Goal: Information Seeking & Learning: Learn about a topic

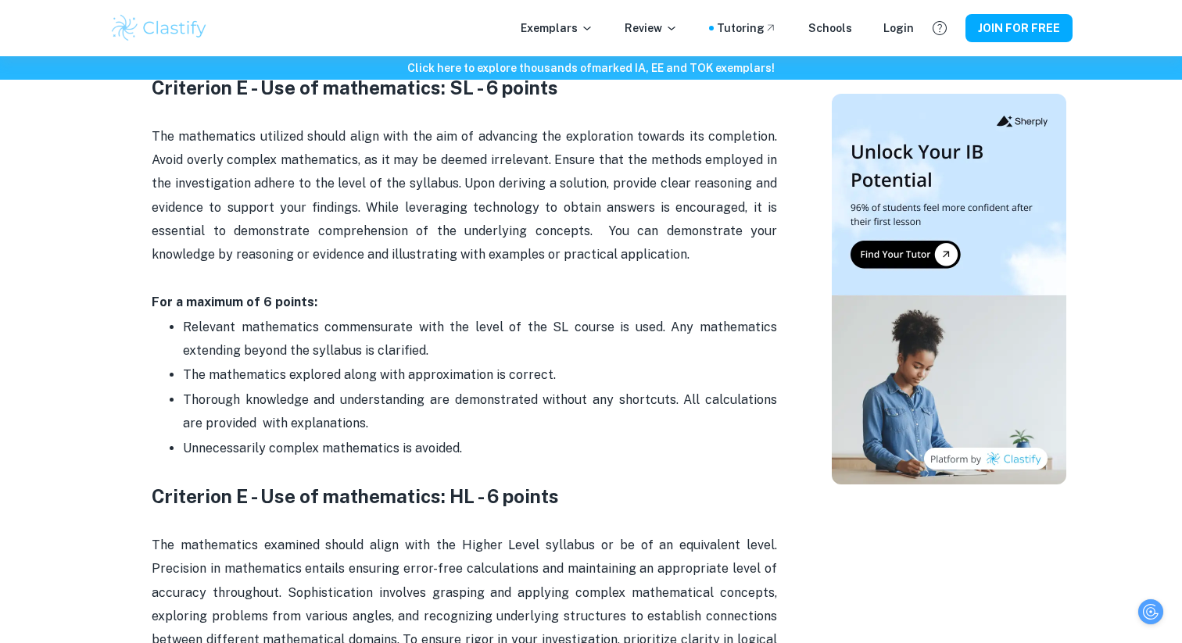
scroll to position [2594, 0]
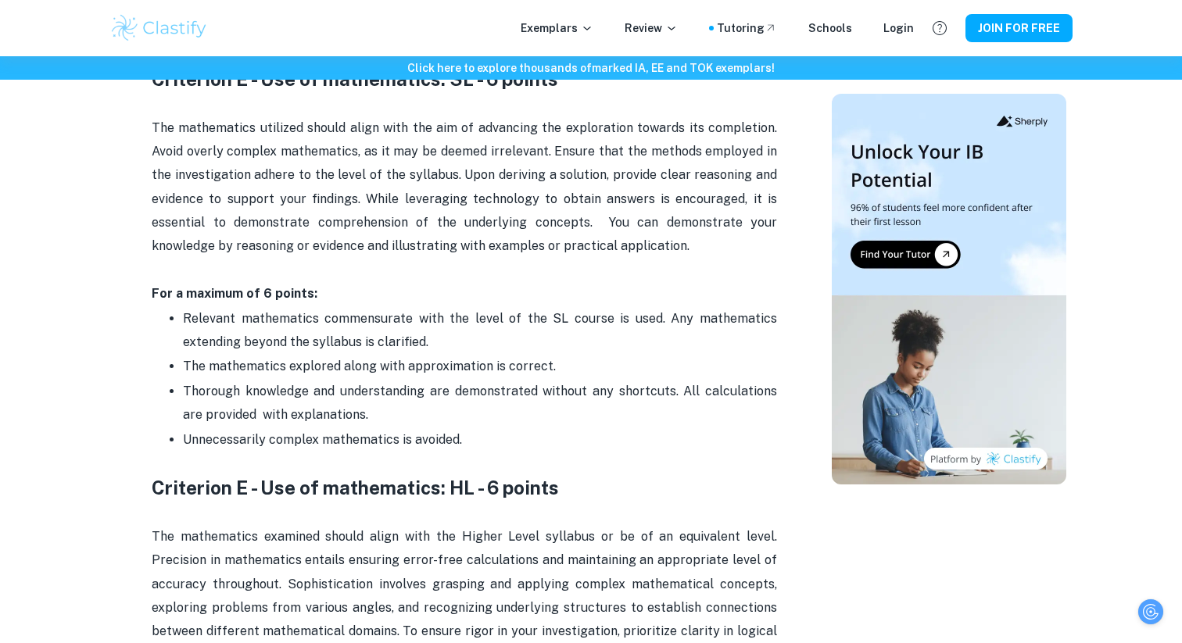
click at [575, 536] on p "The mathematics examined should align with the Higher Level syllabus or be of a…" at bounding box center [465, 632] width 626 height 214
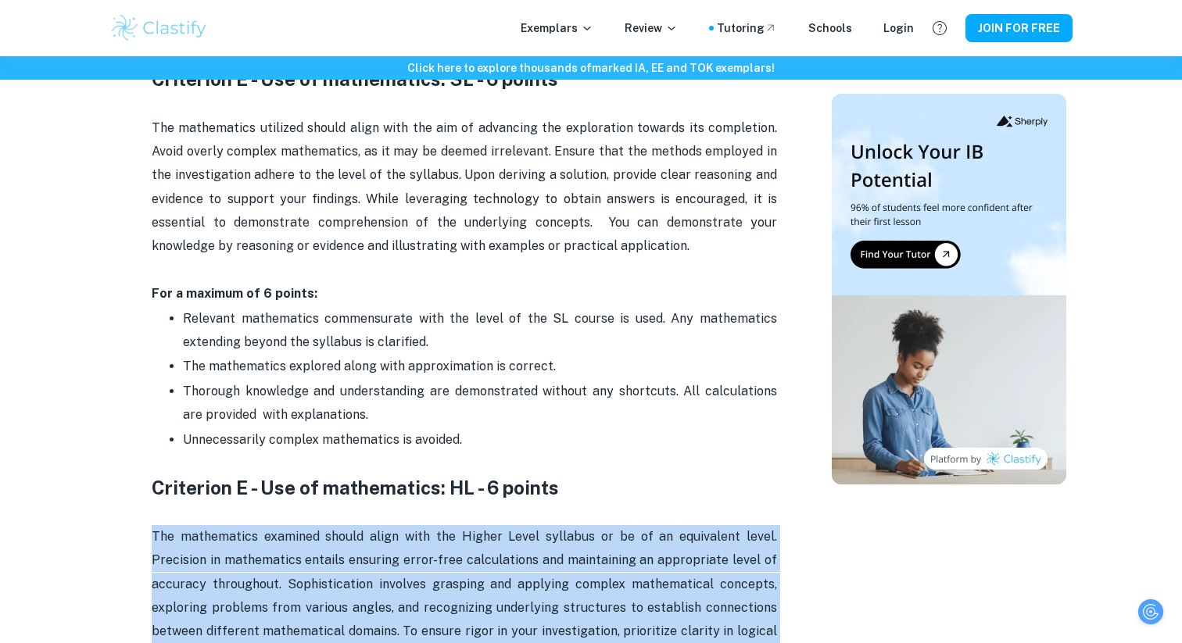
click at [575, 536] on p "The mathematics examined should align with the Higher Level syllabus or be of a…" at bounding box center [465, 632] width 626 height 214
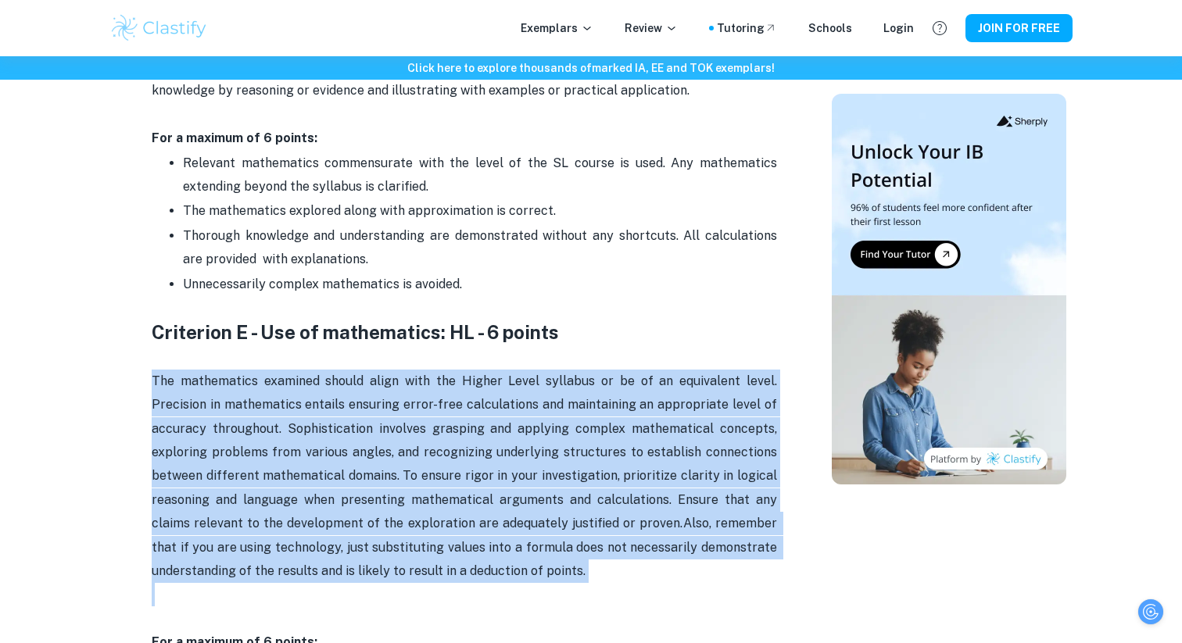
click at [575, 536] on p "The mathematics examined should align with the Higher Level syllabus or be of a…" at bounding box center [465, 477] width 626 height 214
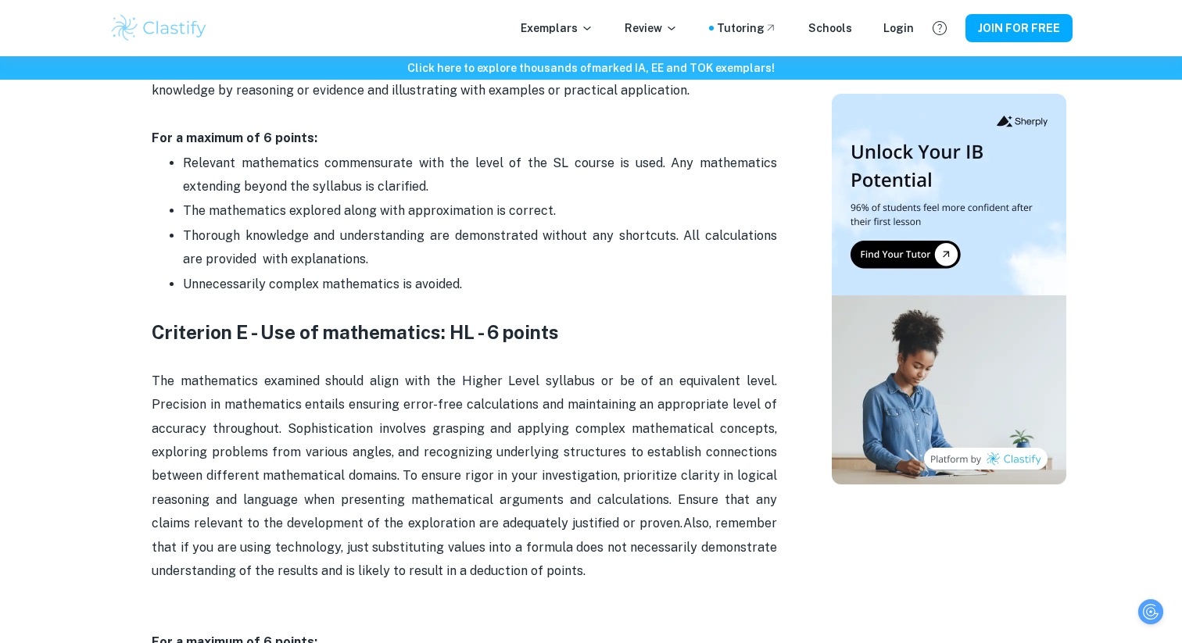
scroll to position [2963, 0]
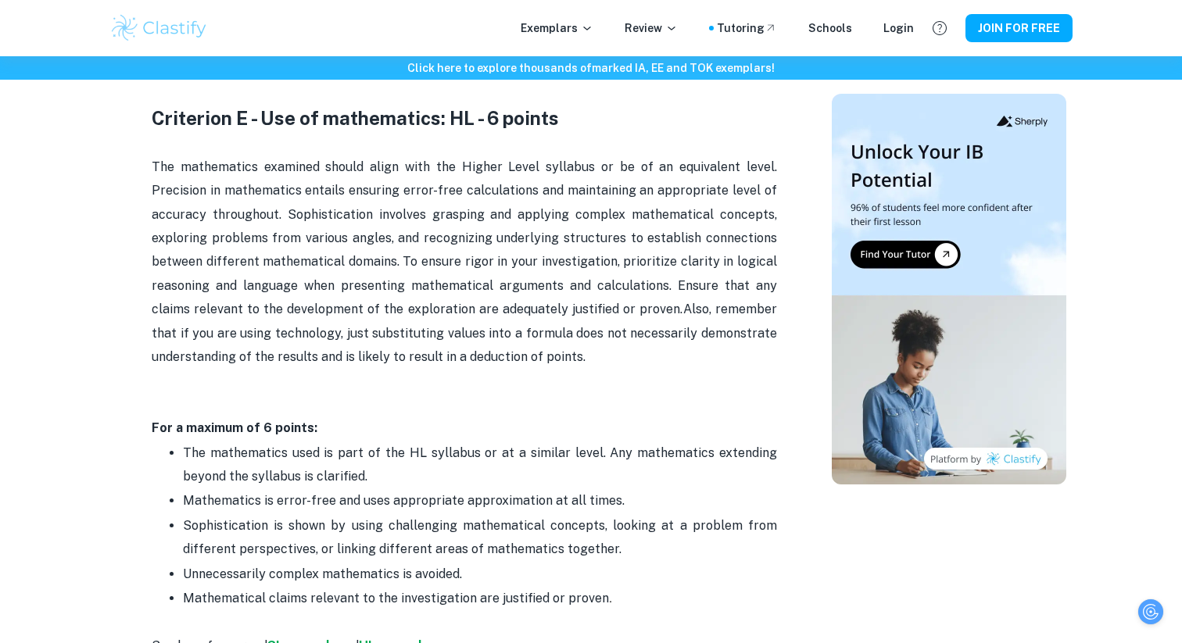
click at [575, 536] on p "Sophistication is shown by using challenging mathematical concepts, looking at …" at bounding box center [480, 538] width 594 height 48
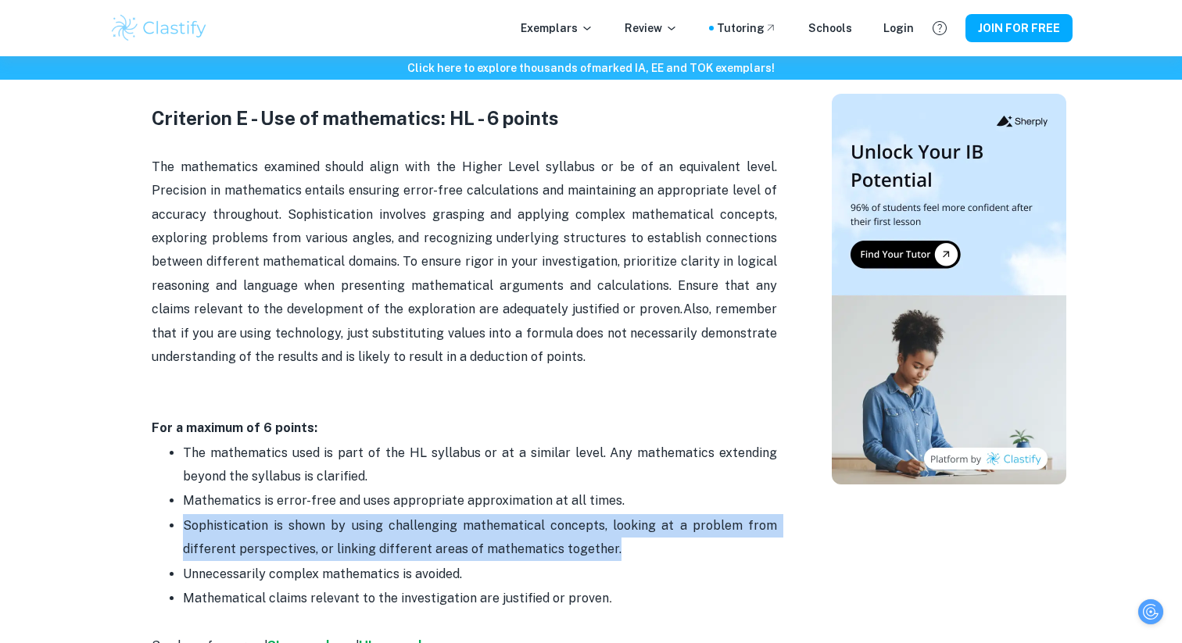
click at [575, 536] on p "Sophistication is shown by using challenging mathematical concepts, looking at …" at bounding box center [480, 538] width 594 height 48
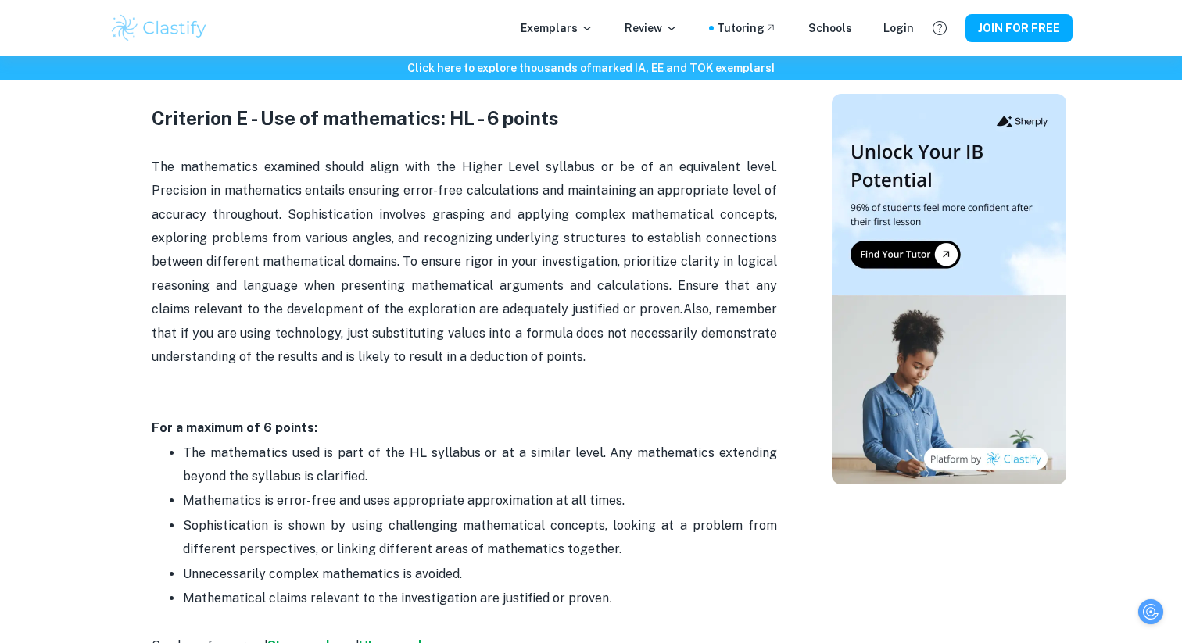
click at [575, 536] on p "Sophistication is shown by using challenging mathematical concepts, looking at …" at bounding box center [480, 538] width 594 height 48
click at [569, 563] on p "Unnecessarily complex mathematics is avoided." at bounding box center [480, 574] width 594 height 23
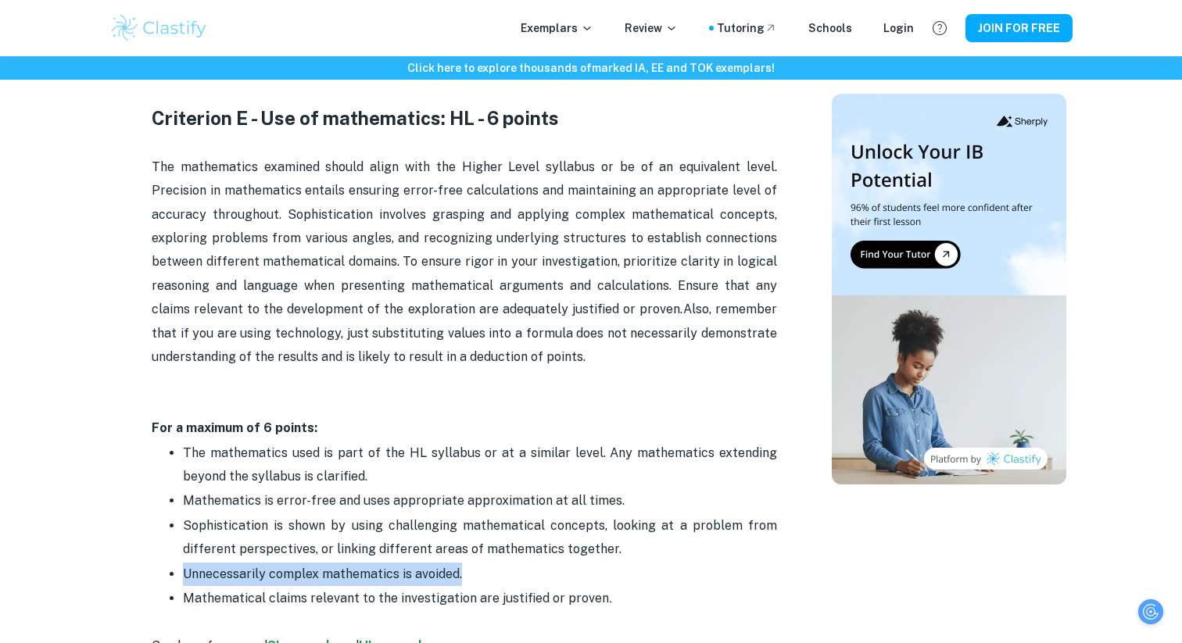
click at [569, 563] on p "Unnecessarily complex mathematics is avoided." at bounding box center [480, 574] width 594 height 23
click at [573, 563] on p "Unnecessarily complex mathematics is avoided." at bounding box center [480, 574] width 594 height 23
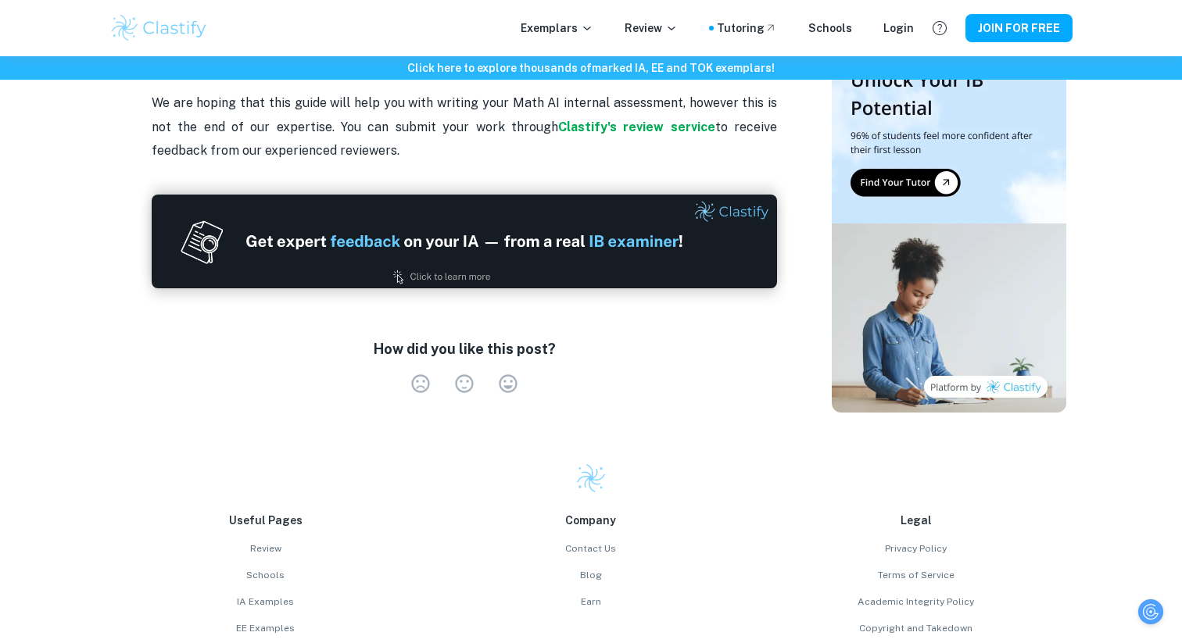
scroll to position [3507, 0]
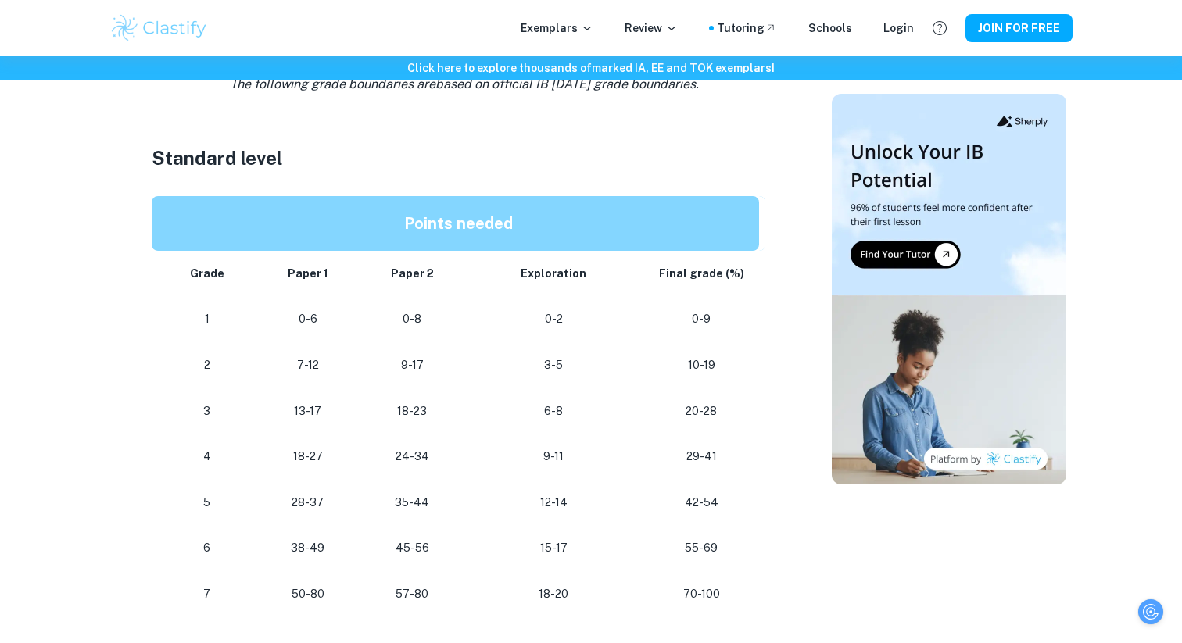
scroll to position [823, 0]
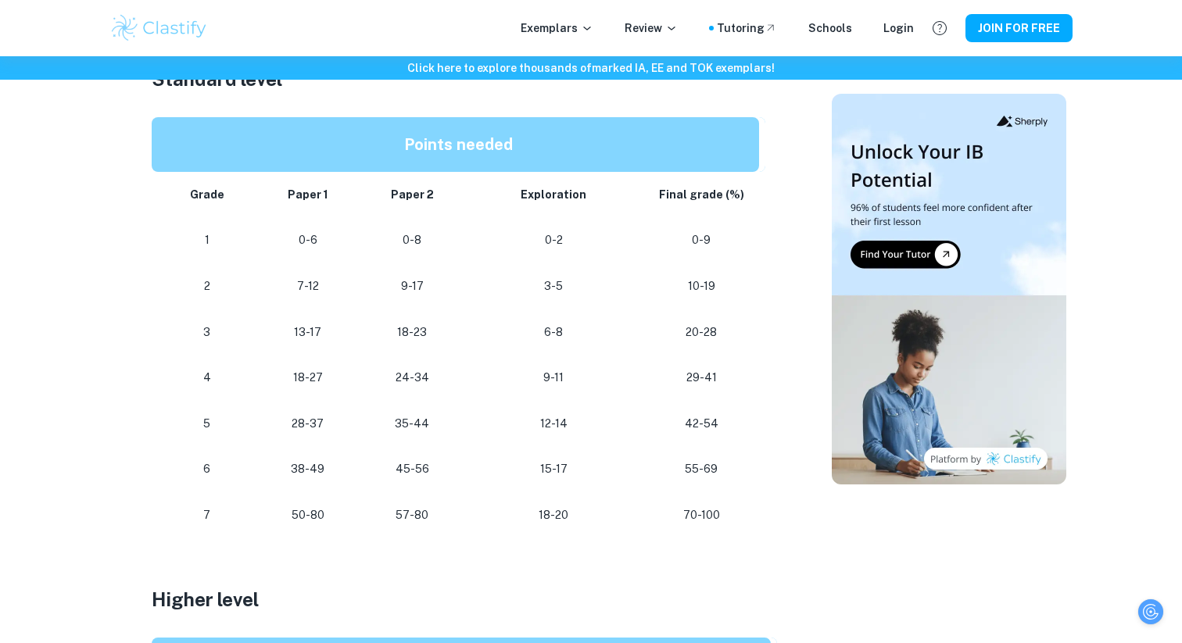
click at [546, 471] on p "15-17" at bounding box center [554, 469] width 155 height 21
drag, startPoint x: 546, startPoint y: 471, endPoint x: 717, endPoint y: 518, distance: 177.8
click at [717, 518] on tbody "Grade Paper 1 Paper 2 Exploration Final grade (%) 1 0-6 0-8 0-2 0-9 2 7-12 9-17…" at bounding box center [459, 355] width 614 height 367
click at [641, 407] on td "12-14" at bounding box center [554, 424] width 180 height 46
click at [539, 427] on p "12-14" at bounding box center [554, 424] width 155 height 21
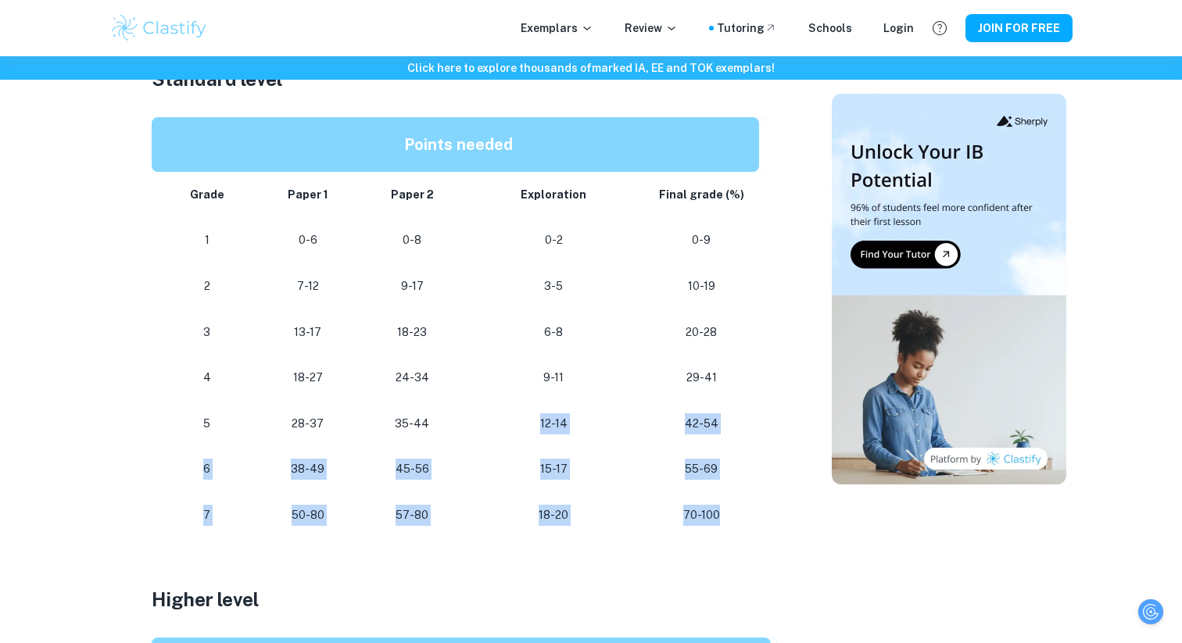
drag, startPoint x: 539, startPoint y: 427, endPoint x: 720, endPoint y: 511, distance: 199.8
click at [721, 511] on tbody "Grade Paper 1 Paper 2 Exploration Final grade (%) 1 0-6 0-8 0-2 0-9 2 7-12 9-17…" at bounding box center [459, 355] width 614 height 367
click at [720, 511] on p "70-100" at bounding box center [701, 515] width 91 height 21
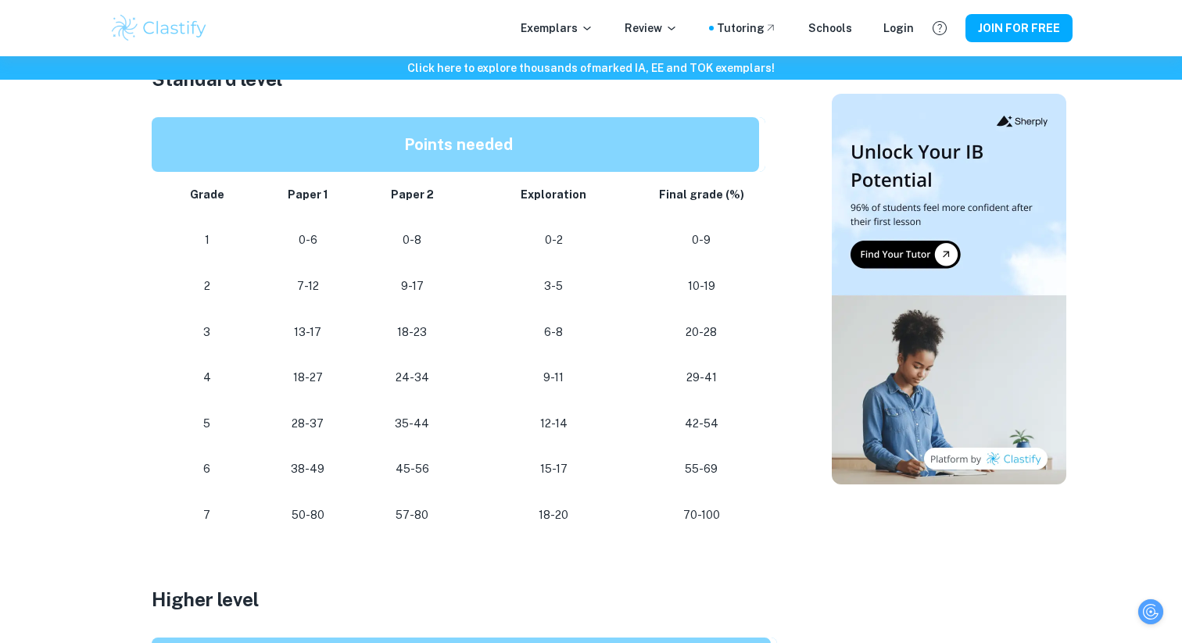
click at [722, 471] on p "55-69" at bounding box center [701, 469] width 91 height 21
click at [538, 465] on p "15-17" at bounding box center [554, 469] width 155 height 21
drag, startPoint x: 538, startPoint y: 465, endPoint x: 751, endPoint y: 514, distance: 218.1
click at [751, 514] on tbody "Grade Paper 1 Paper 2 Exploration Final grade (%) 1 0-6 0-8 0-2 0-9 2 7-12 9-17…" at bounding box center [459, 355] width 614 height 367
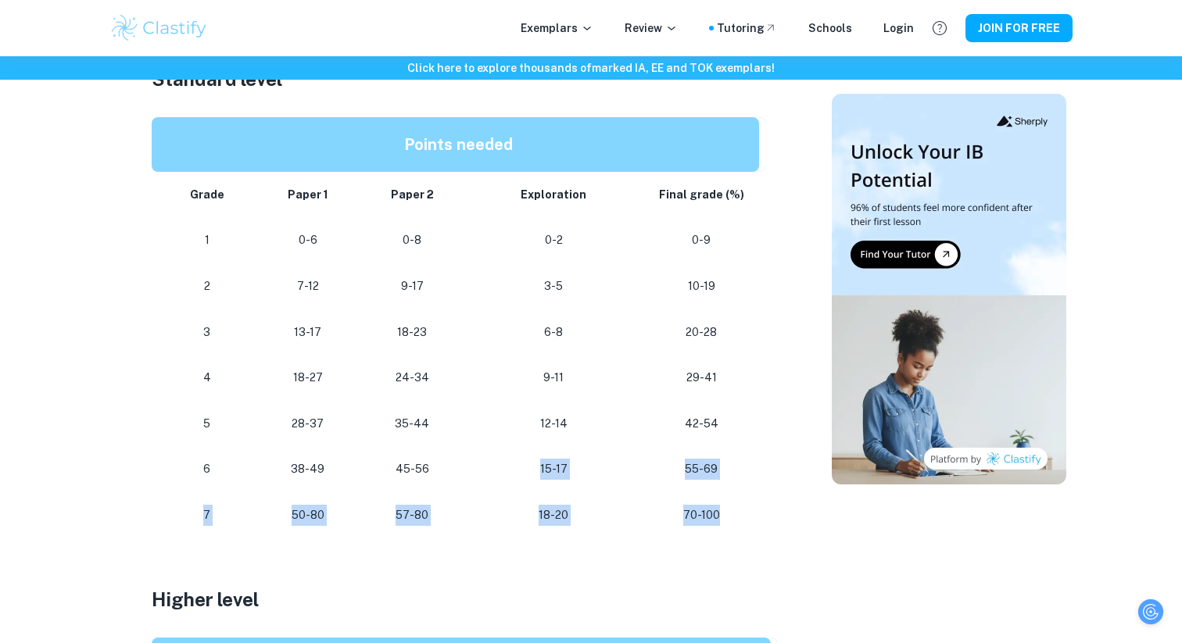
click at [751, 514] on td "70-100" at bounding box center [704, 516] width 122 height 46
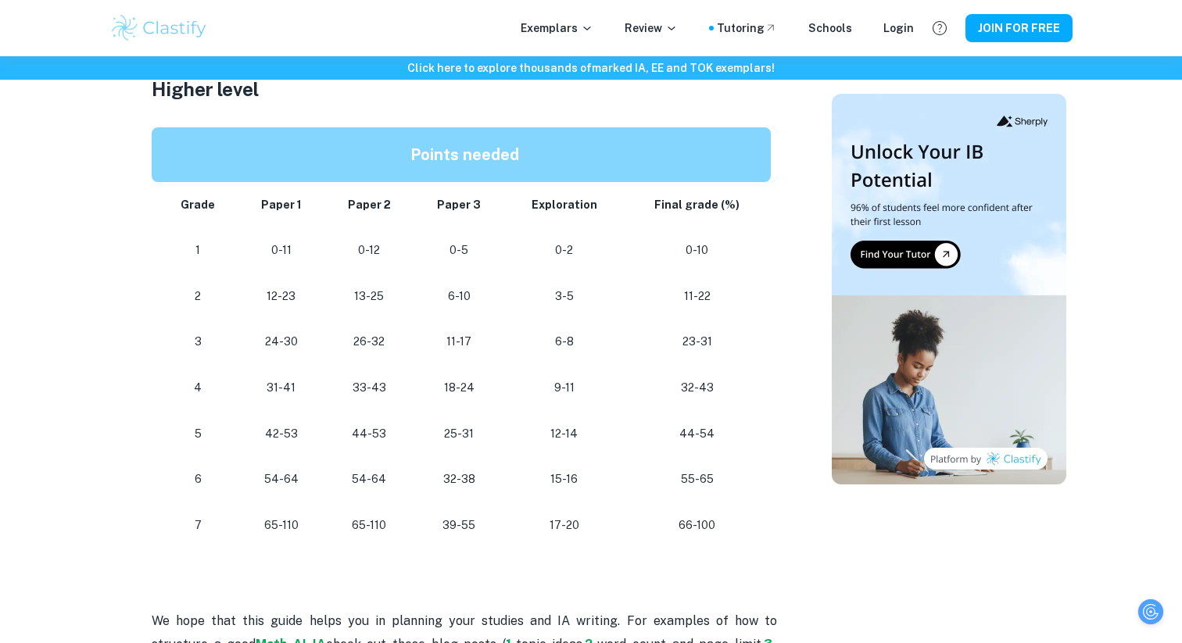
scroll to position [1335, 0]
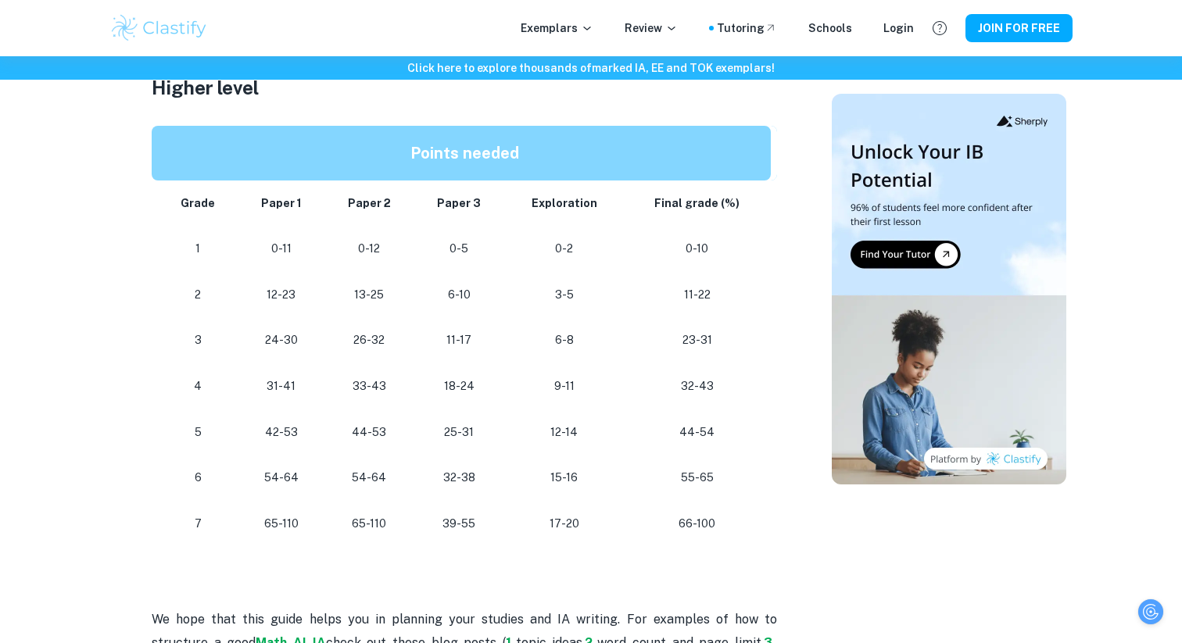
click at [547, 471] on p "15-16" at bounding box center [564, 478] width 95 height 21
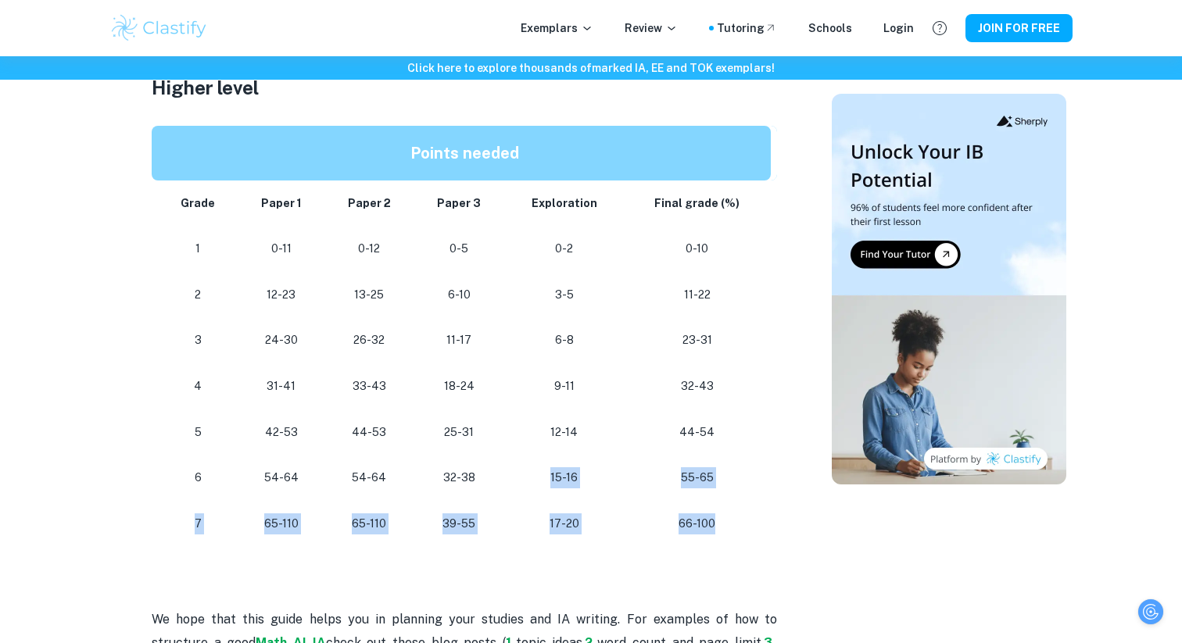
drag, startPoint x: 547, startPoint y: 471, endPoint x: 739, endPoint y: 518, distance: 197.2
click at [740, 518] on tbody "Grade Paper 1 Paper 2 Paper 3 Exploration Final grade (%) 1 0-11 0-12 0-5 0-2 0…" at bounding box center [465, 364] width 626 height 367
click at [739, 518] on p "66-100" at bounding box center [697, 524] width 122 height 21
drag, startPoint x: 739, startPoint y: 518, endPoint x: 552, endPoint y: 475, distance: 191.9
click at [552, 475] on tbody "Grade Paper 1 Paper 2 Paper 3 Exploration Final grade (%) 1 0-11 0-12 0-5 0-2 0…" at bounding box center [465, 364] width 626 height 367
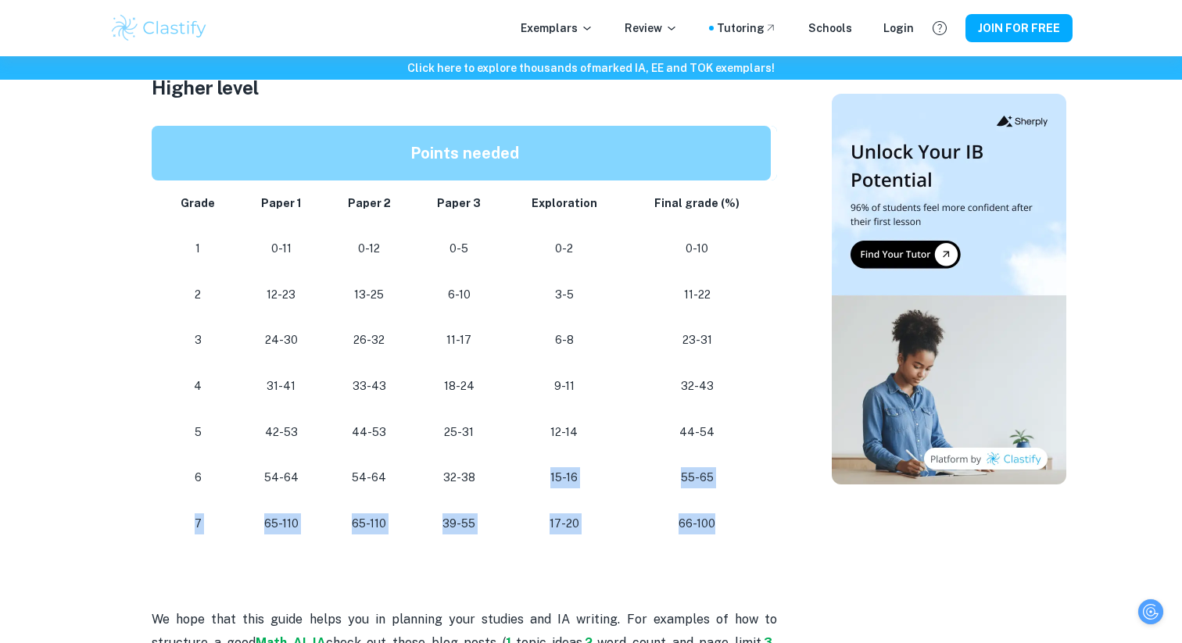
click at [552, 475] on p "15-16" at bounding box center [564, 478] width 95 height 21
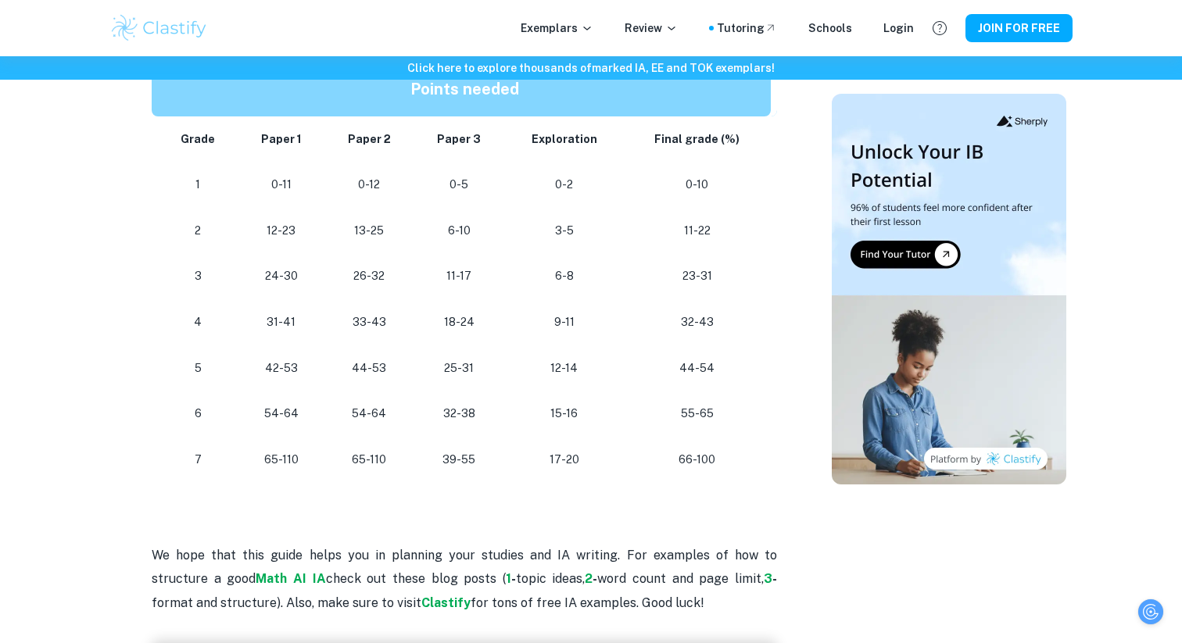
scroll to position [1400, 0]
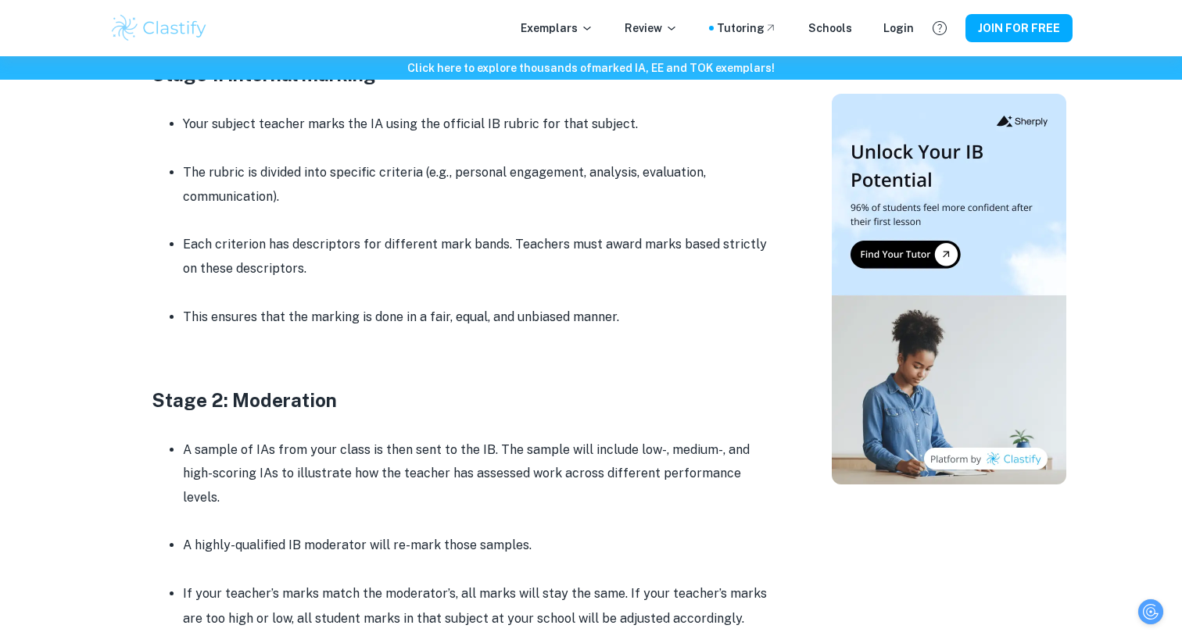
scroll to position [841, 0]
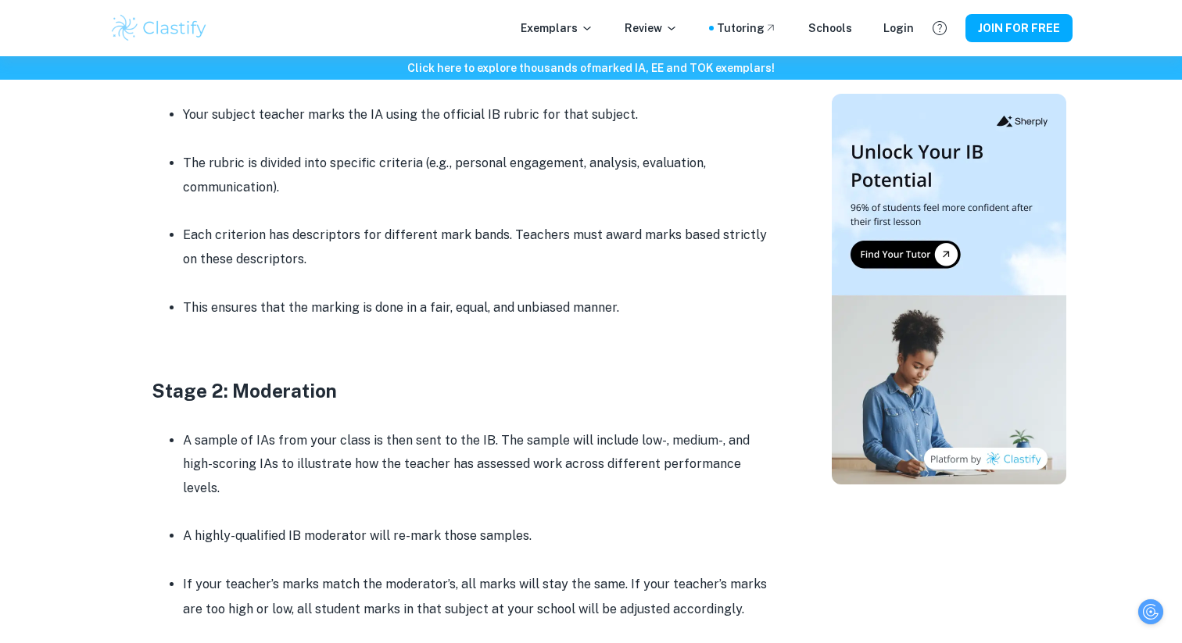
click at [335, 450] on p "A sample of IAs from your class is then sent to the IB. The sample will include…" at bounding box center [480, 464] width 594 height 71
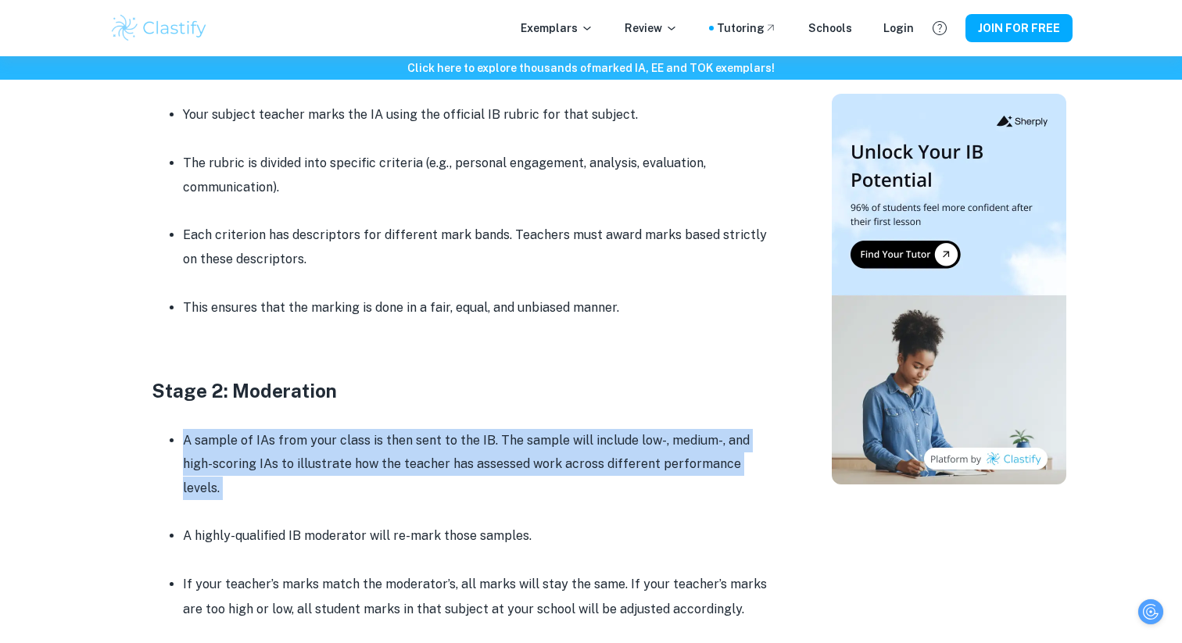
click at [335, 450] on p "A sample of IAs from your class is then sent to the IB. The sample will include…" at bounding box center [480, 464] width 594 height 71
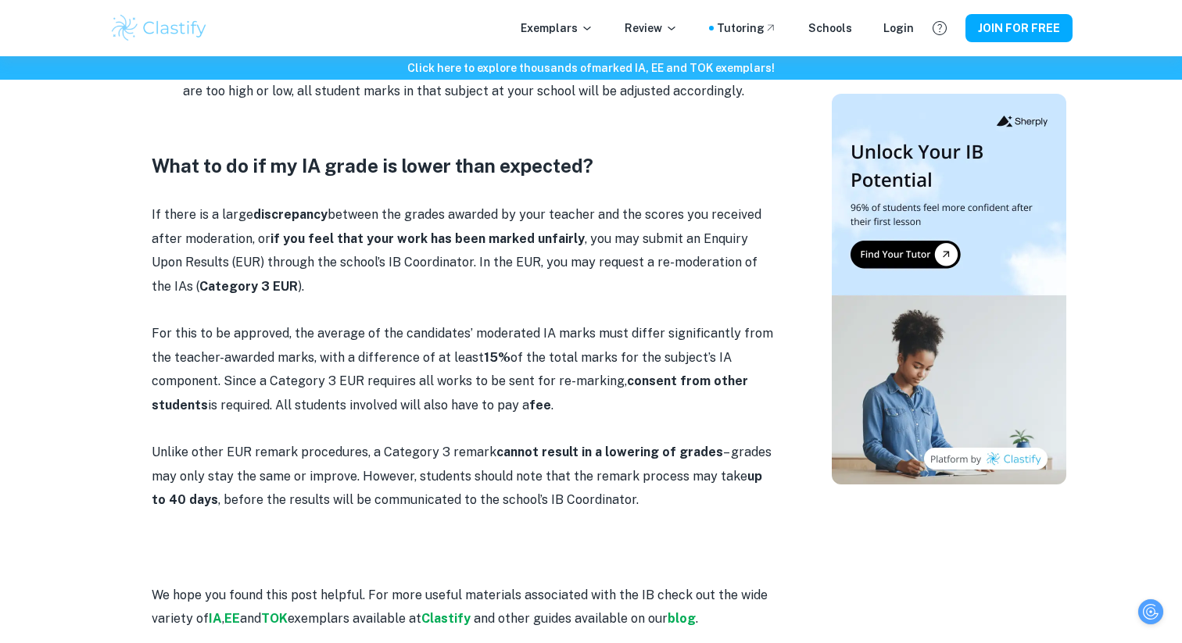
scroll to position [1663, 0]
